Goal: Task Accomplishment & Management: Complete application form

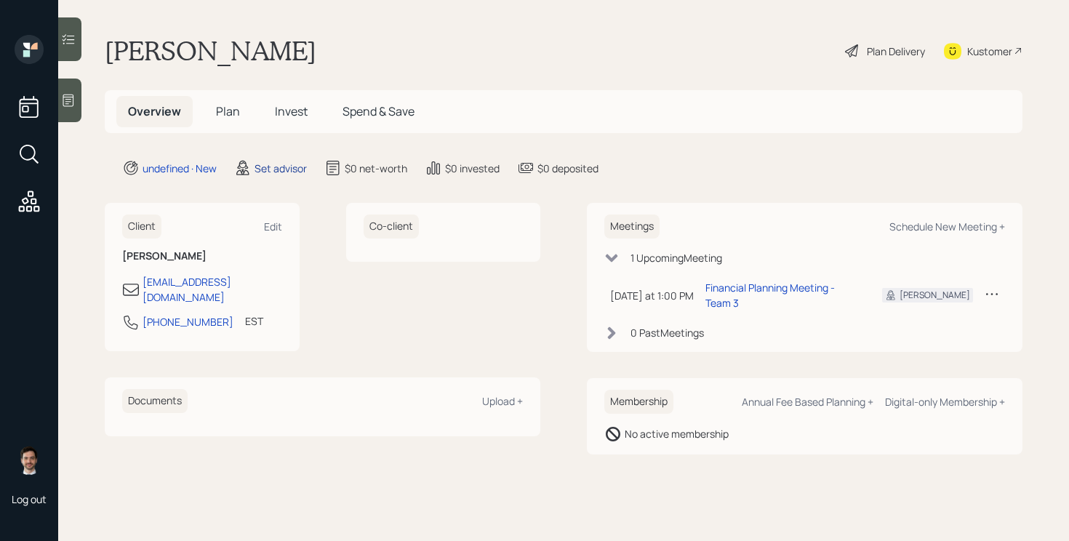
click at [265, 168] on div "Set advisor" at bounding box center [281, 168] width 52 height 15
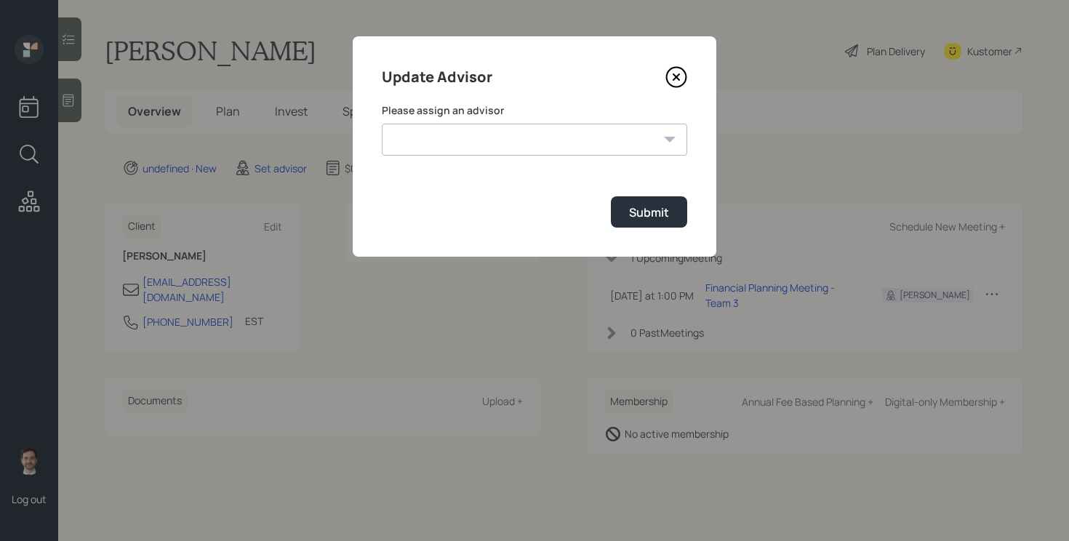
click at [482, 146] on select "Michael Russo Jonah Coleman Tyler End Treva Nostdahl Eric Schwartz Sami Boghos …" at bounding box center [535, 140] width 306 height 32
select select "ef6b64e1-8f62-4a74-b865-a7df4b35b836"
click at [382, 124] on select "Michael Russo Jonah Coleman Tyler End Treva Nostdahl Eric Schwartz Sami Boghos …" at bounding box center [535, 140] width 306 height 32
click at [632, 223] on button "Submit" at bounding box center [649, 211] width 76 height 31
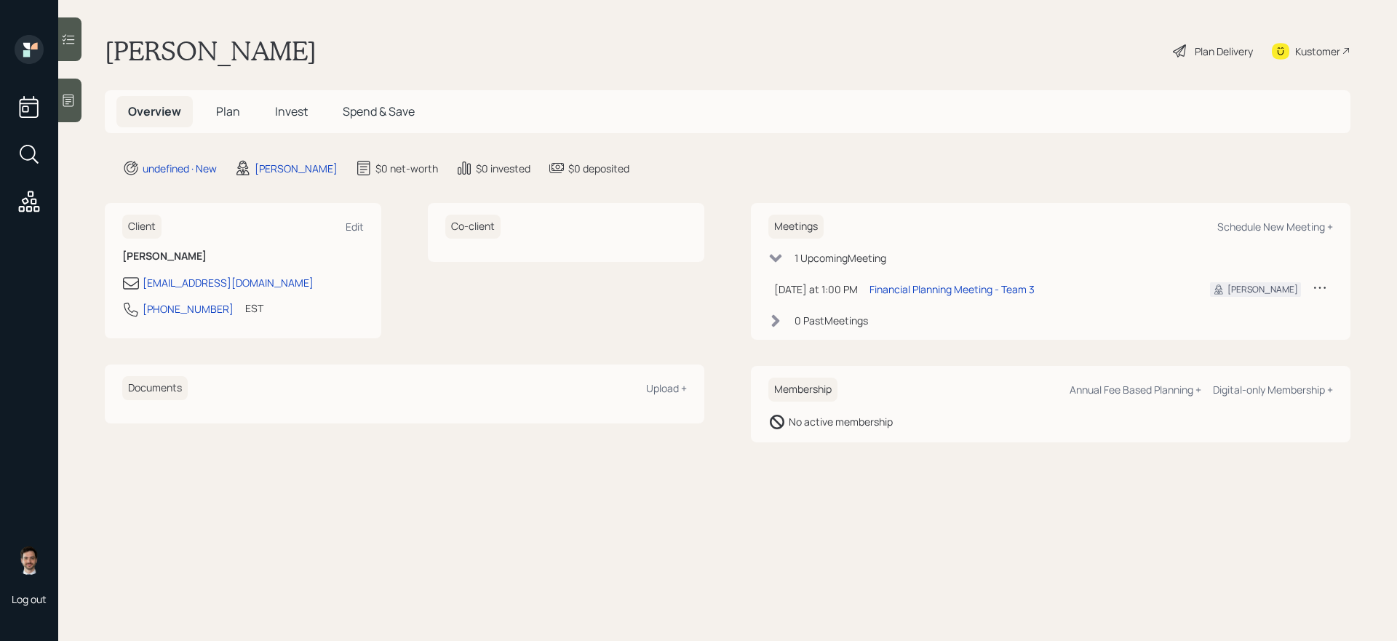
click at [216, 121] on h5 "Plan" at bounding box center [227, 111] width 47 height 31
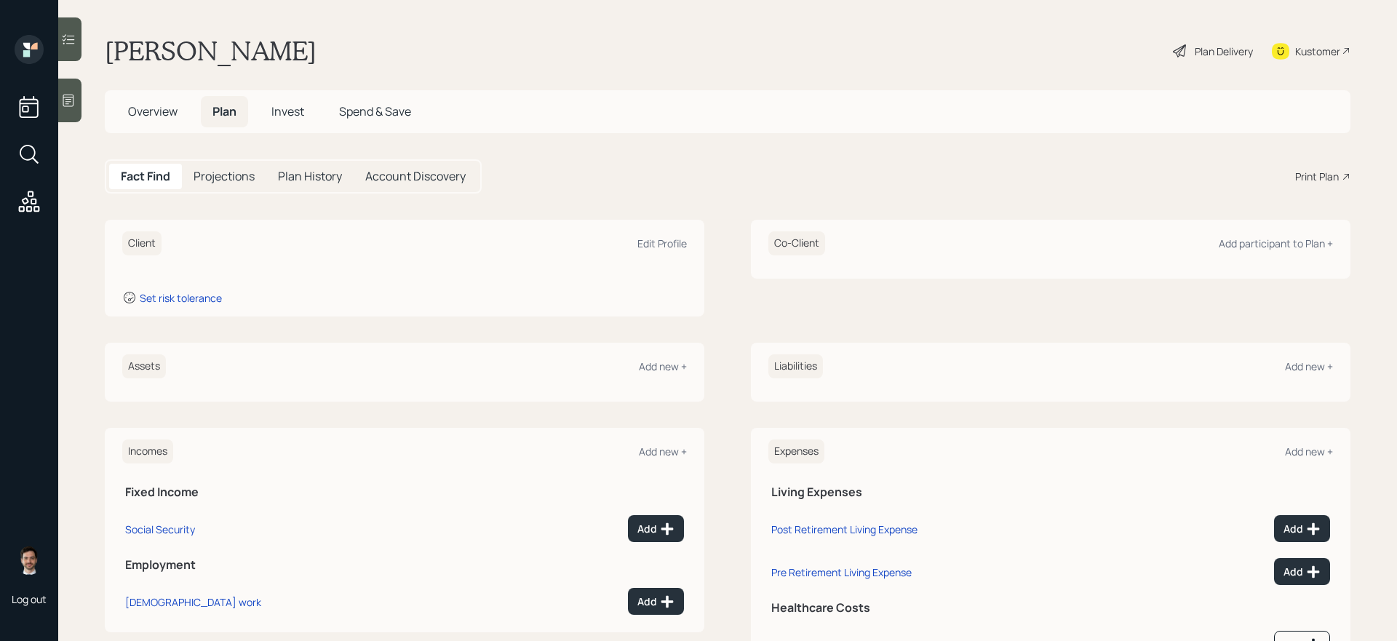
click at [220, 120] on h5 "Plan" at bounding box center [224, 111] width 47 height 31
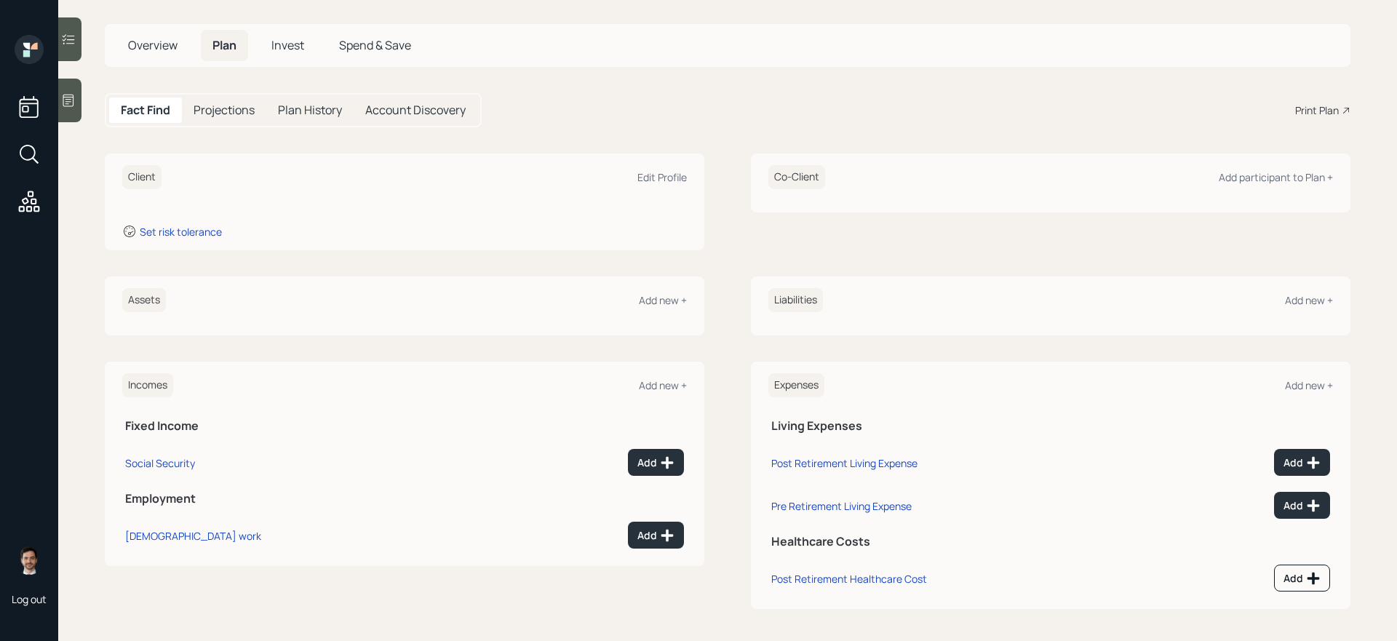
scroll to position [69, 0]
click at [665, 295] on div "Add new +" at bounding box center [663, 297] width 48 height 14
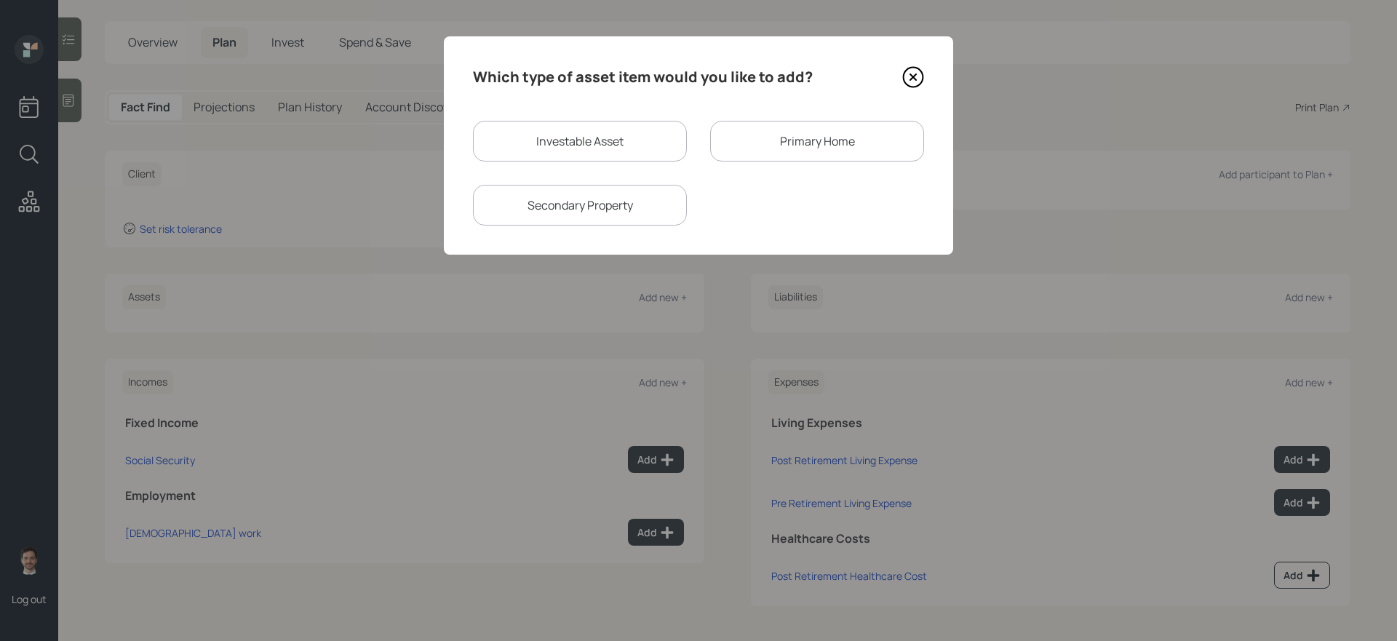
click at [616, 146] on div "Investable Asset" at bounding box center [580, 141] width 214 height 41
select select "taxable"
select select "balanced"
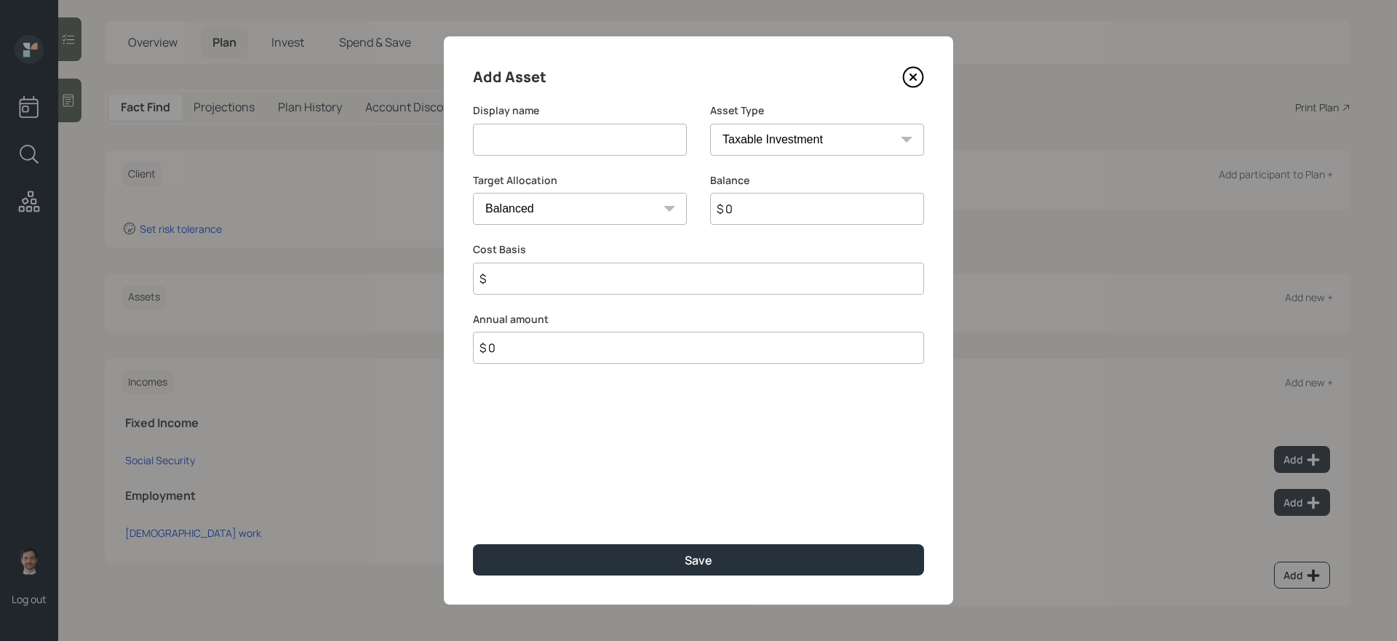
click at [607, 152] on input at bounding box center [580, 140] width 214 height 32
type input "IRAs"
select select "ira"
type input "$"
click at [790, 204] on input "$ 0" at bounding box center [817, 209] width 214 height 32
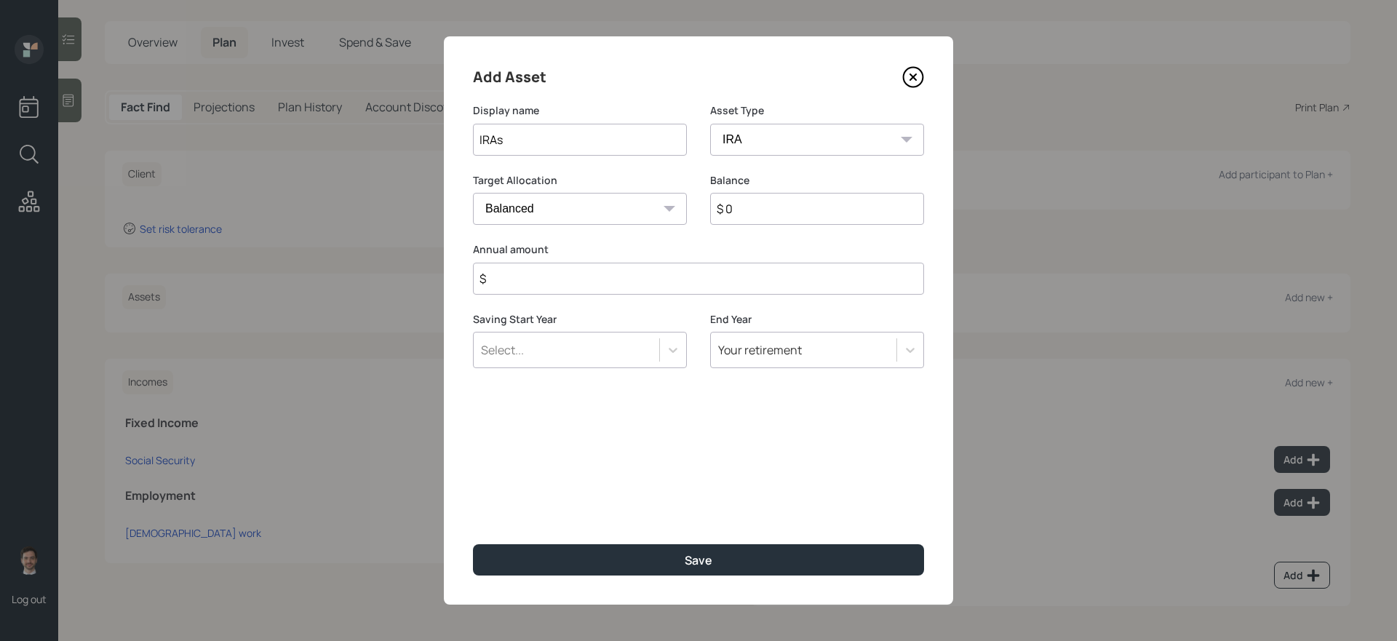
click at [790, 204] on input "$ 0" at bounding box center [817, 209] width 214 height 32
type input "$ 61,000"
type input "$ 0"
click at [473, 541] on button "Save" at bounding box center [698, 559] width 451 height 31
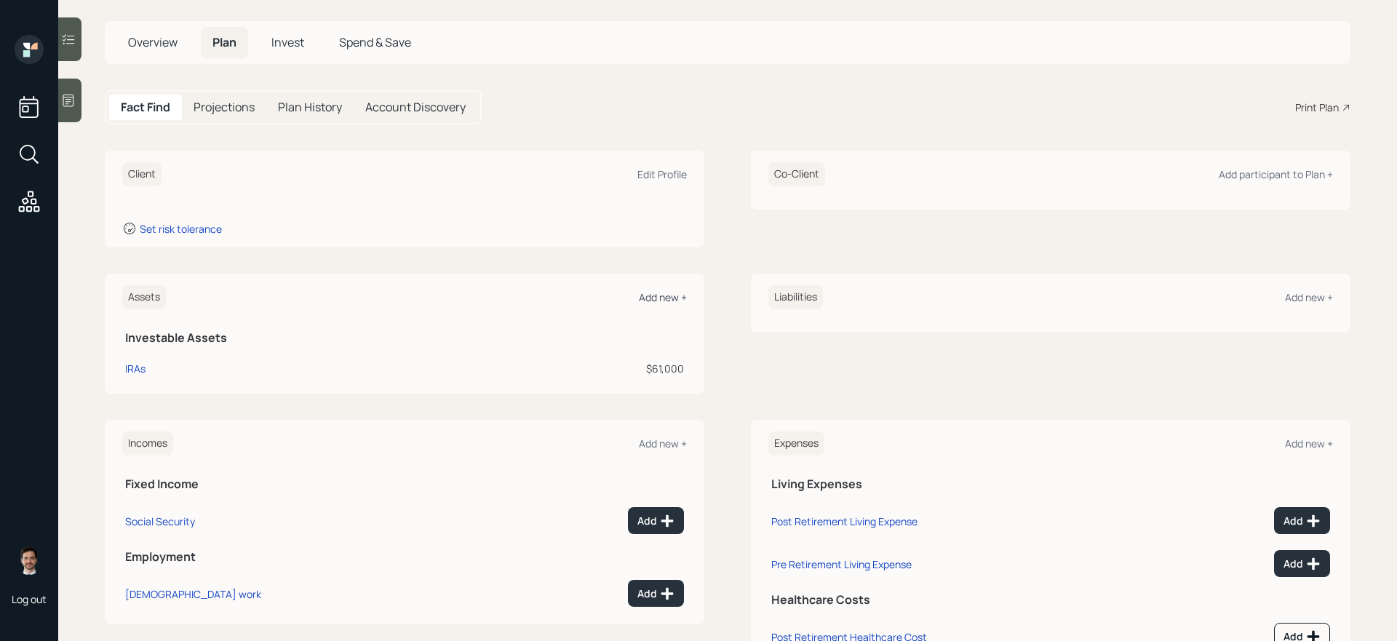
click at [667, 292] on div "Add new +" at bounding box center [663, 297] width 48 height 14
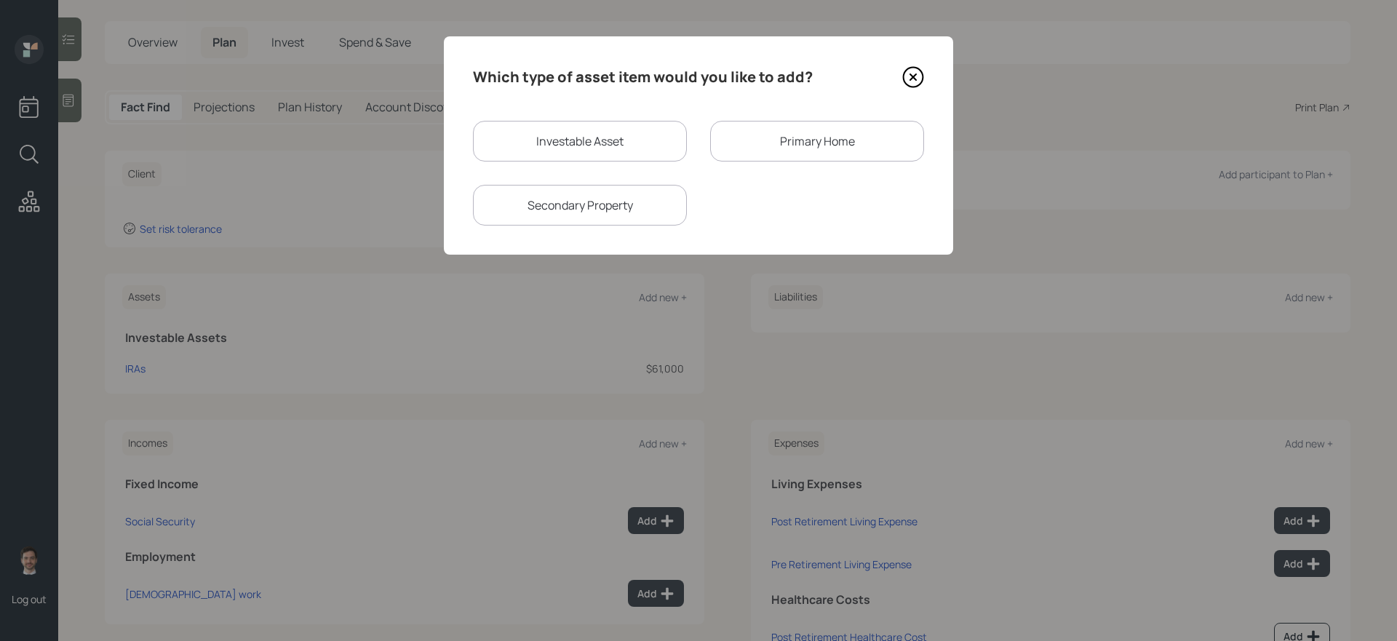
click at [589, 166] on div "Investable Asset Primary Home Secondary Property" at bounding box center [698, 173] width 451 height 105
click at [584, 150] on div "Investable Asset" at bounding box center [580, 141] width 214 height 41
select select "taxable"
select select "balanced"
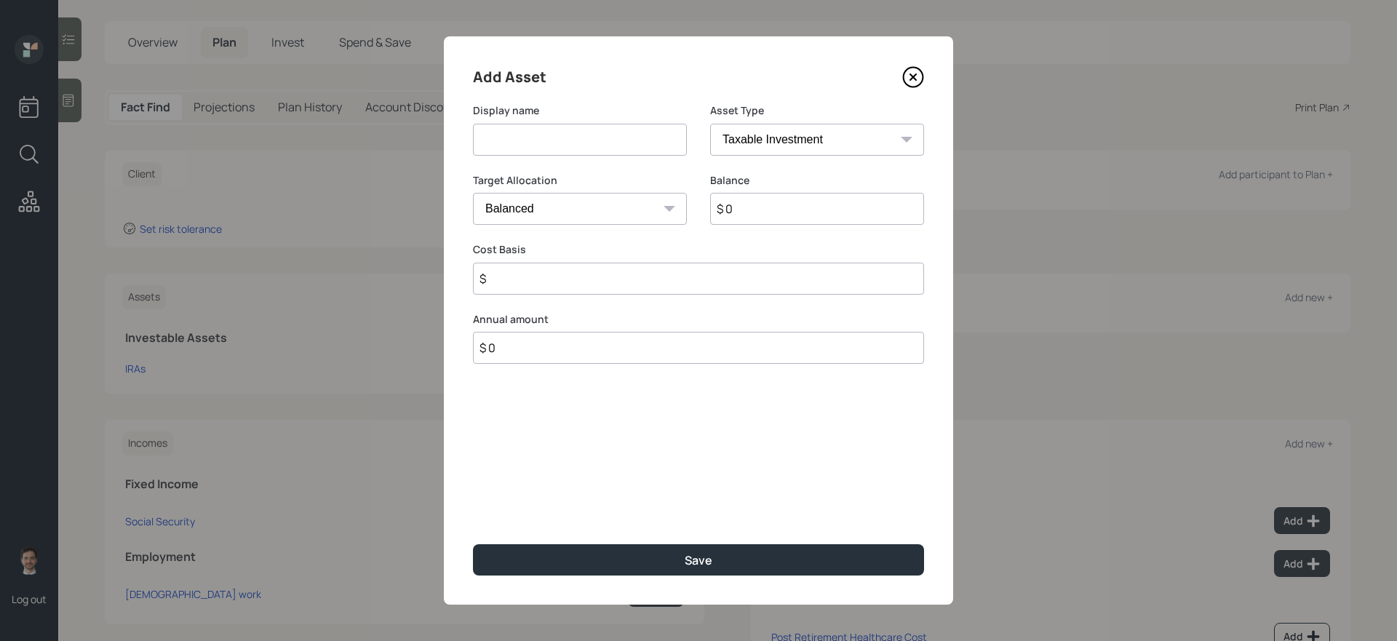
click at [578, 146] on input at bounding box center [580, 140] width 214 height 32
type input "Wife's IRA"
select select "ira"
type input "$"
type input "$ 21,000"
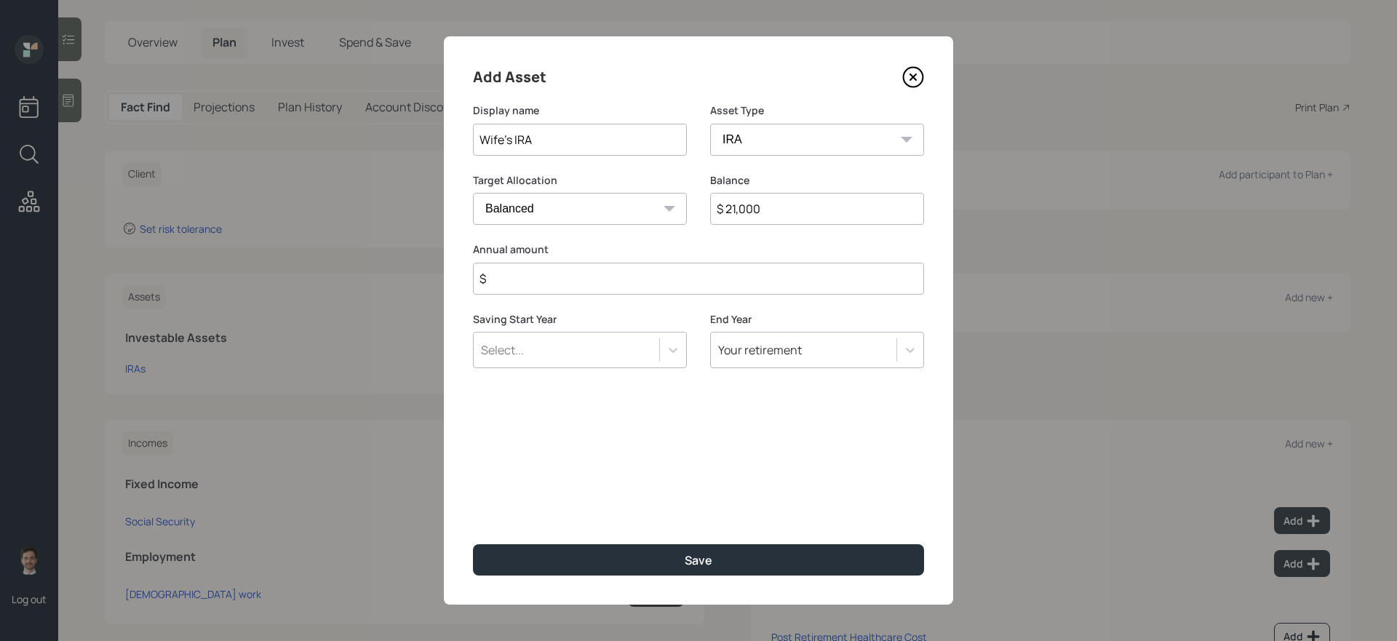
click at [473, 541] on button "Save" at bounding box center [698, 559] width 451 height 31
click at [656, 290] on input "$" at bounding box center [698, 279] width 451 height 32
type input "$ 0"
click at [473, 541] on button "Save" at bounding box center [698, 559] width 451 height 31
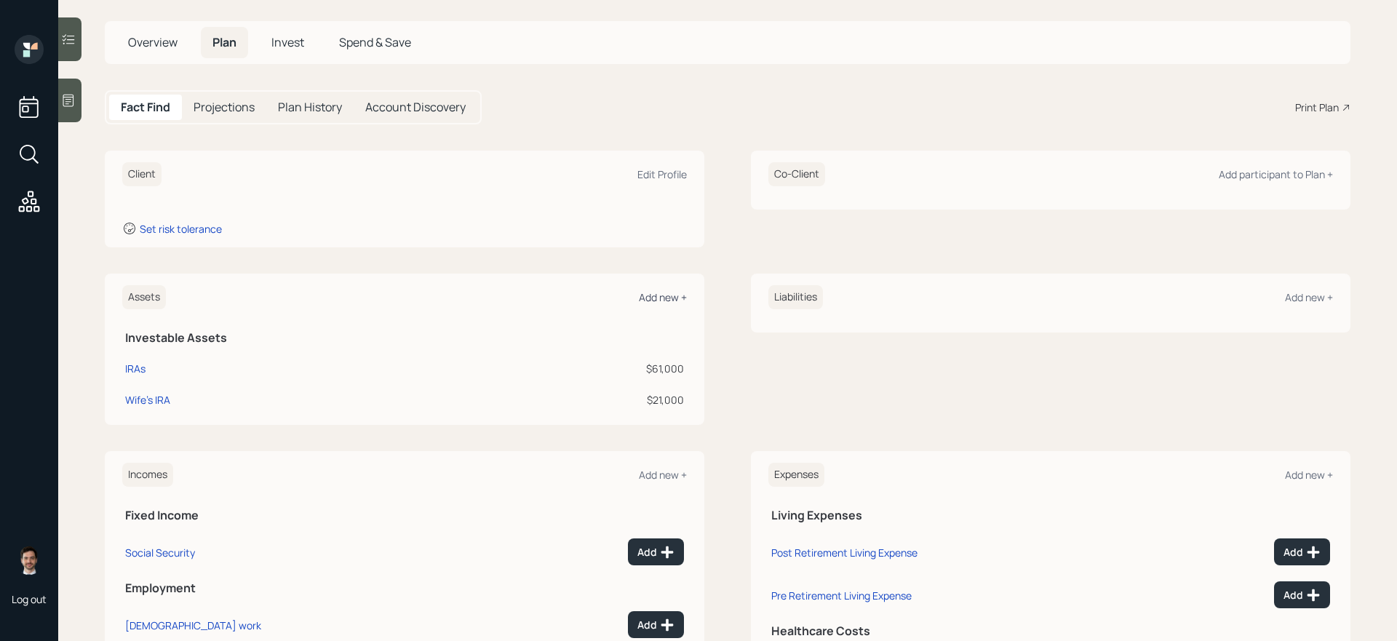
click at [657, 295] on div "Add new +" at bounding box center [663, 297] width 48 height 14
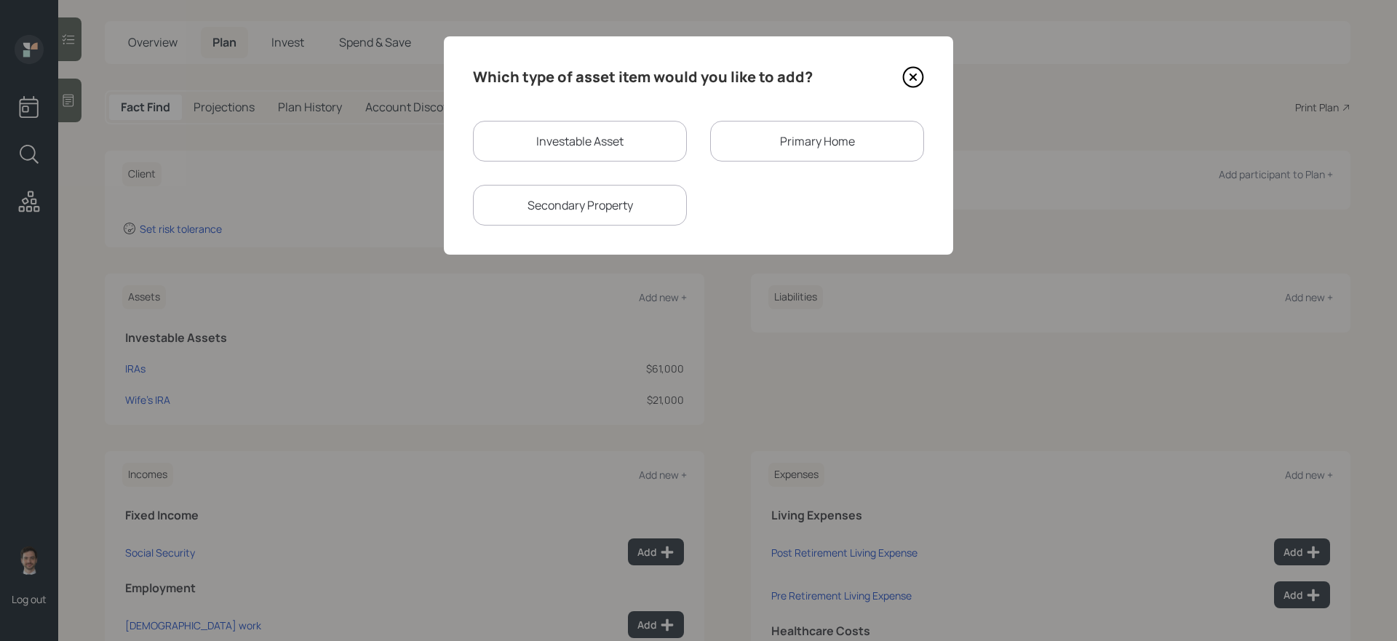
click at [565, 136] on div "Investable Asset" at bounding box center [580, 141] width 214 height 41
select select "taxable"
select select "balanced"
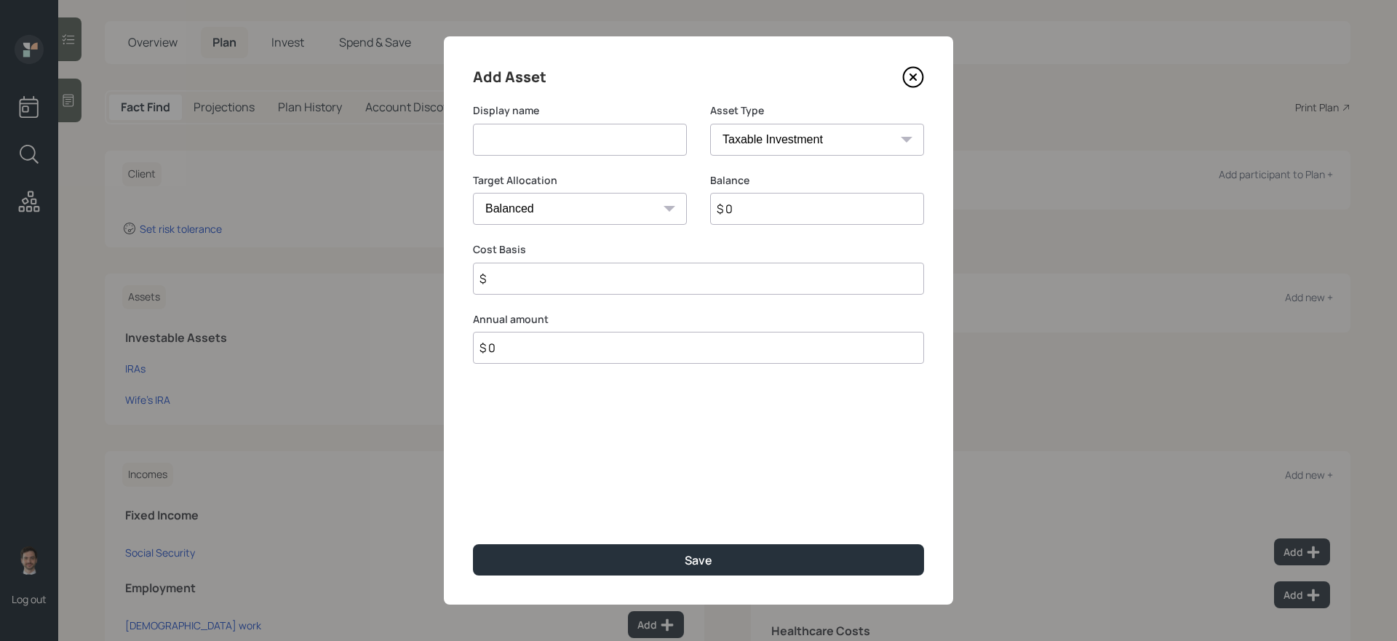
click at [557, 137] on input at bounding box center [580, 140] width 214 height 32
type input "Savings"
select select "emergency_fund"
type input "$ 70,000"
click at [473, 541] on button "Save" at bounding box center [698, 559] width 451 height 31
